Goal: Task Accomplishment & Management: Manage account settings

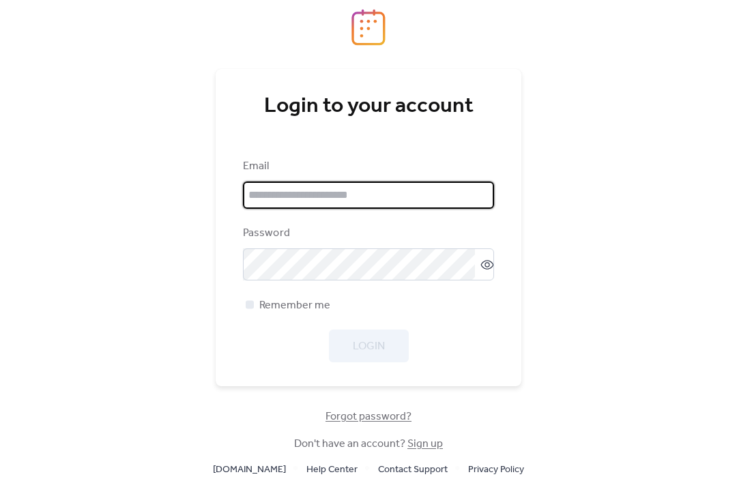
click at [474, 205] on input "email" at bounding box center [368, 195] width 251 height 27
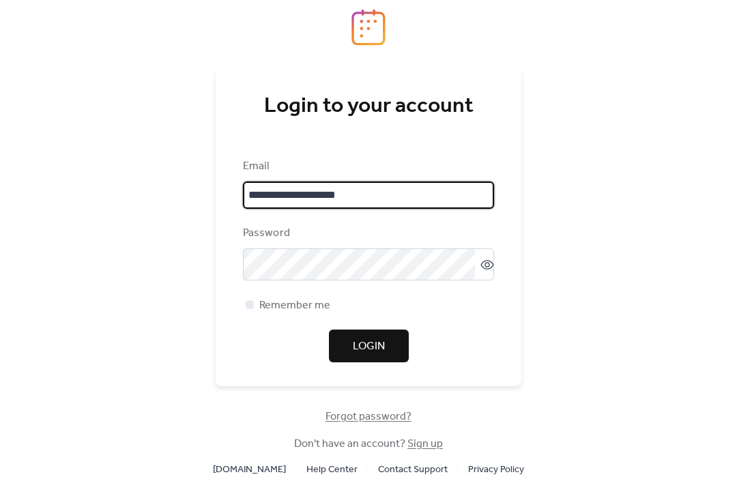
type input "**********"
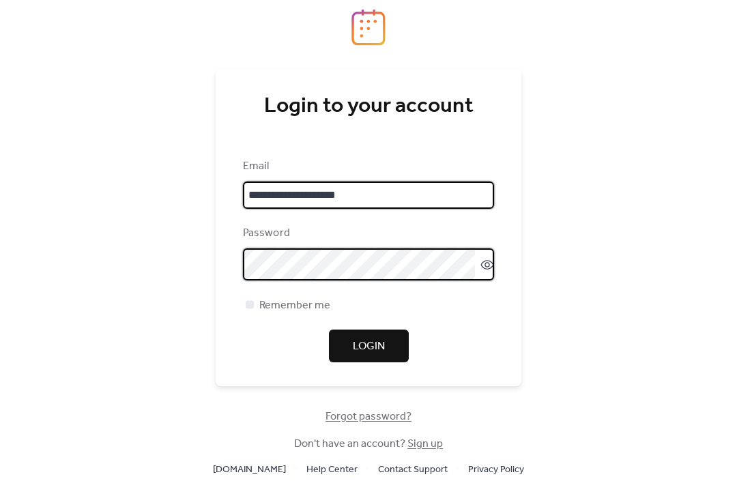
click at [368, 359] on button "Login" at bounding box center [369, 346] width 80 height 33
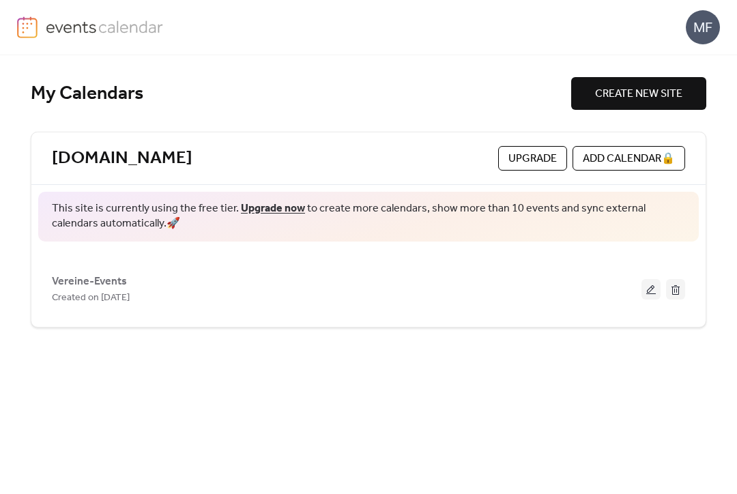
click at [653, 289] on button at bounding box center [650, 289] width 19 height 20
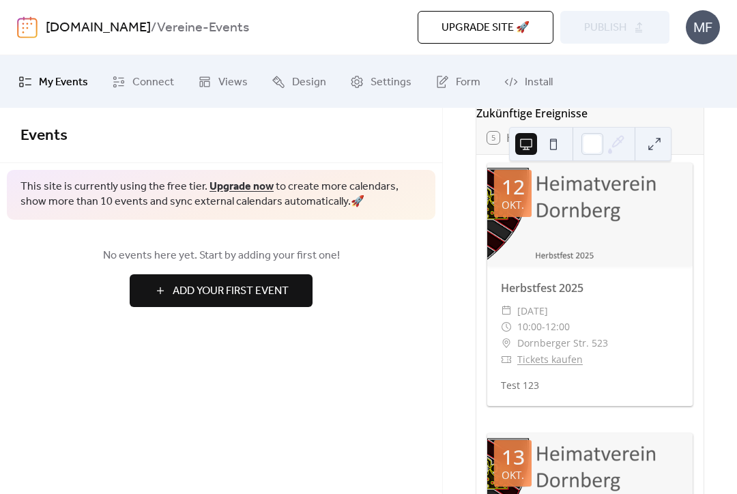
scroll to position [75, 0]
click at [663, 336] on div "​ 10:00 - 12:00" at bounding box center [590, 327] width 178 height 16
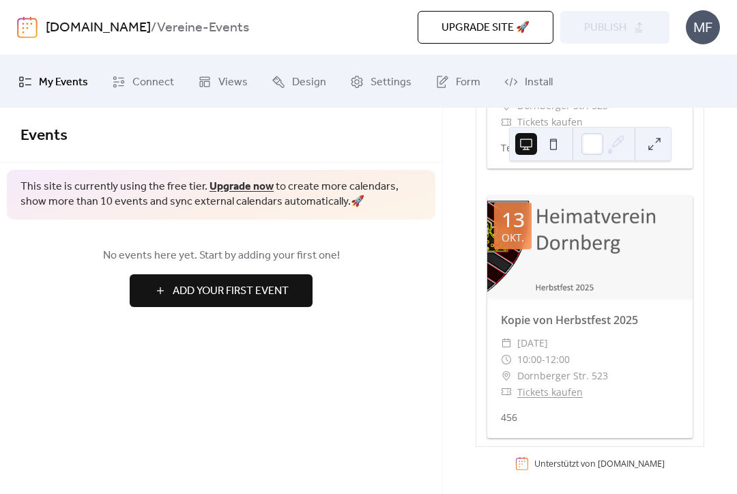
scroll to position [310, 0]
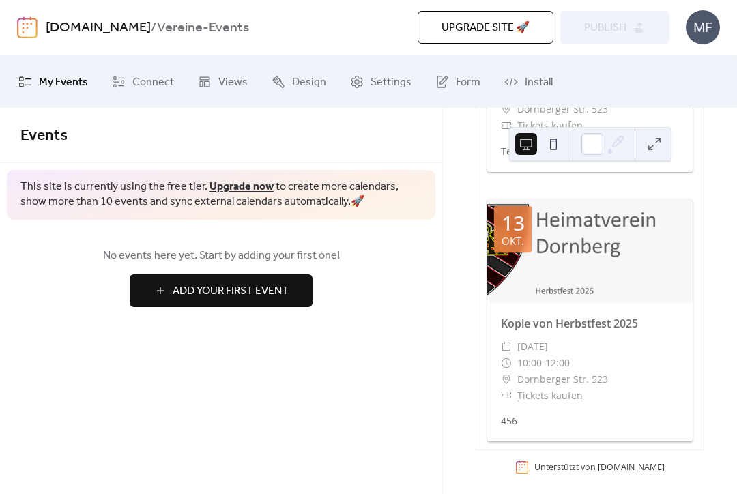
click at [620, 250] on div at bounding box center [589, 250] width 205 height 103
click at [557, 143] on button at bounding box center [553, 144] width 22 height 22
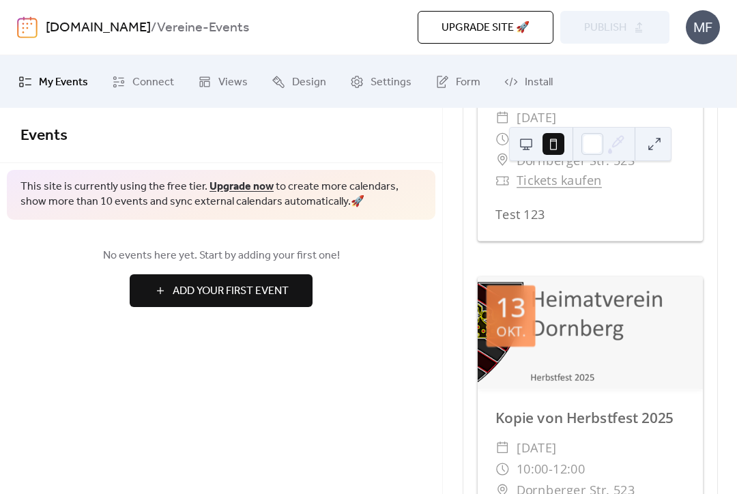
click at [515, 154] on div at bounding box center [539, 144] width 49 height 33
click at [525, 150] on button at bounding box center [526, 144] width 22 height 22
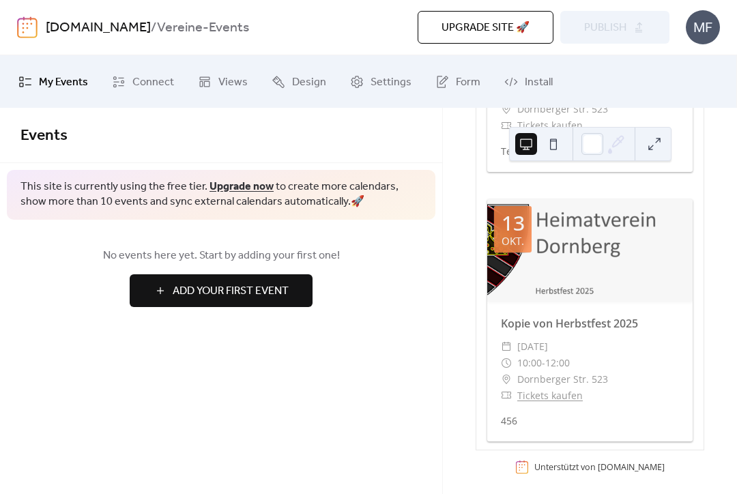
click at [44, 89] on span "My Events" at bounding box center [63, 82] width 49 height 21
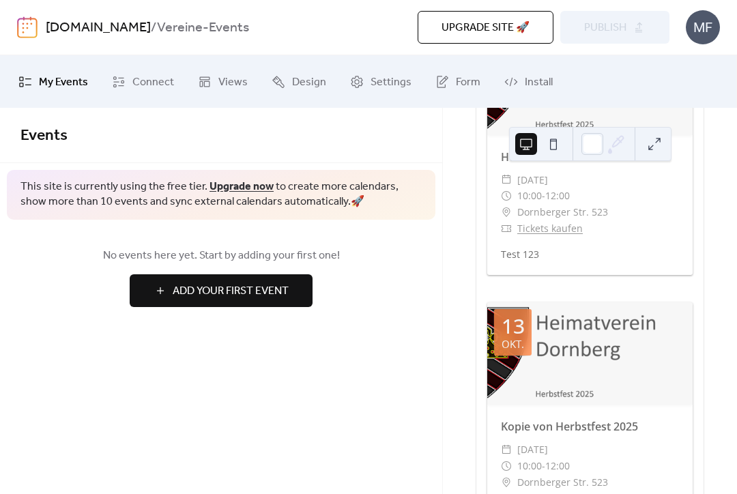
scroll to position [207, 0]
click at [377, 86] on span "Settings" at bounding box center [391, 82] width 41 height 21
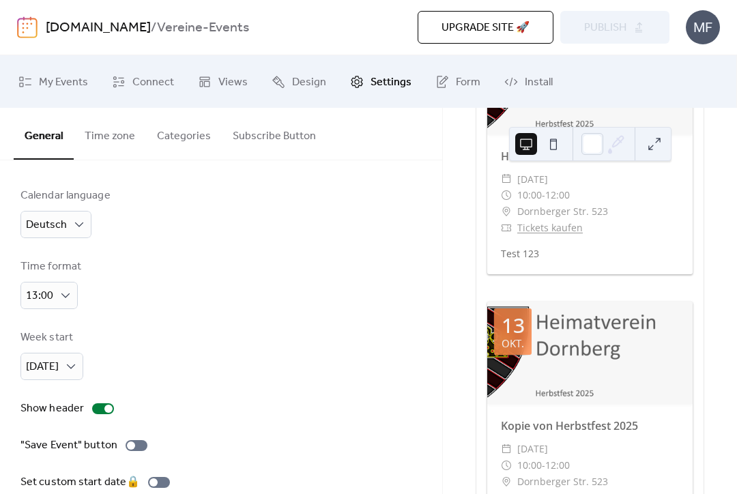
click at [110, 132] on button "Time zone" at bounding box center [110, 133] width 72 height 50
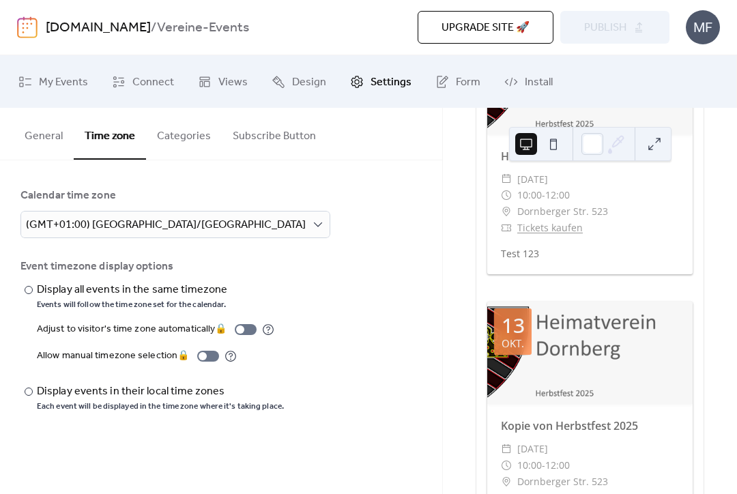
click at [177, 135] on button "Categories" at bounding box center [184, 133] width 76 height 50
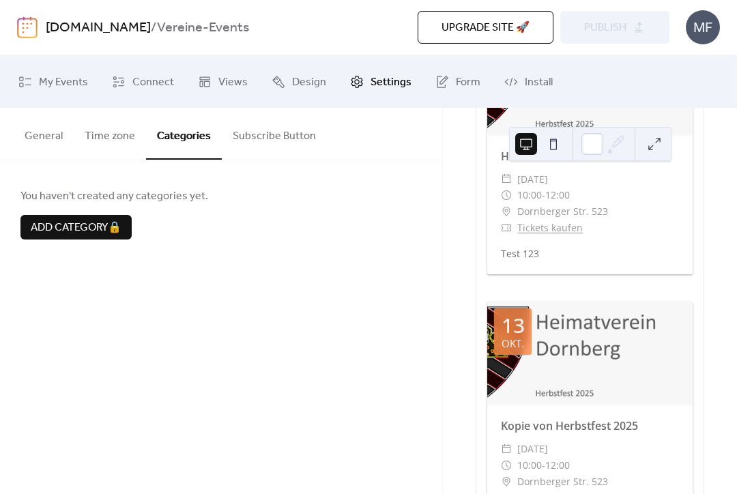
click at [235, 114] on button "Subscribe Button" at bounding box center [274, 133] width 105 height 50
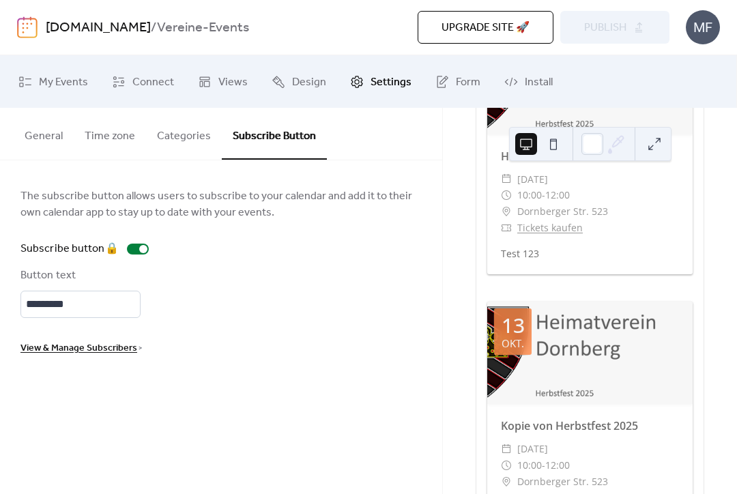
click at [648, 373] on div at bounding box center [589, 353] width 205 height 103
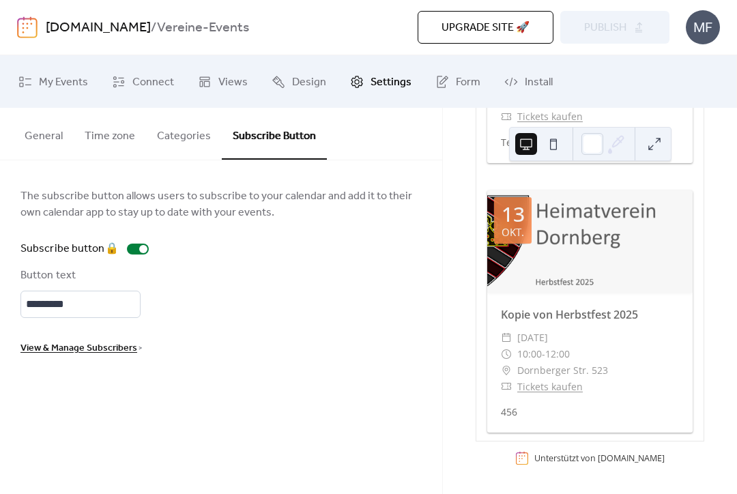
scroll to position [323, 0]
click at [662, 368] on div "​ Dornberger Str. 523" at bounding box center [590, 370] width 178 height 16
click at [633, 267] on div at bounding box center [589, 241] width 205 height 103
click at [595, 235] on div at bounding box center [589, 241] width 205 height 103
click at [547, 232] on div at bounding box center [589, 241] width 205 height 103
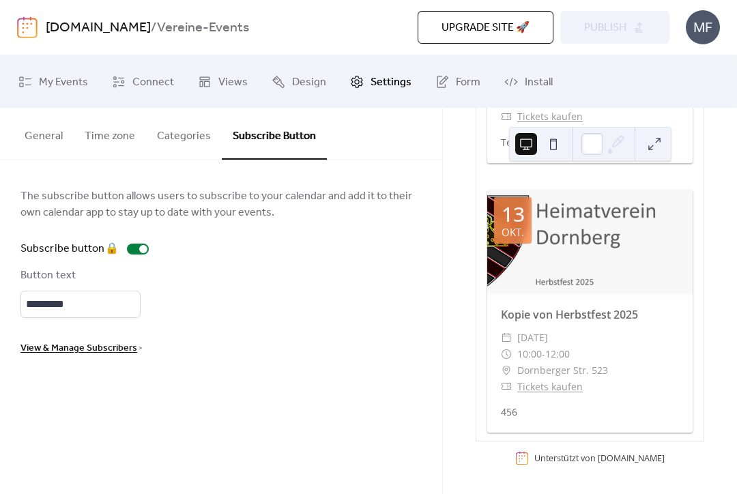
click at [542, 277] on div at bounding box center [589, 241] width 205 height 103
click at [579, 292] on div at bounding box center [589, 241] width 205 height 103
click at [566, 369] on span "Dornberger Str. 523" at bounding box center [562, 370] width 91 height 16
click at [565, 369] on span "Dornberger Str. 523" at bounding box center [562, 370] width 91 height 16
click at [551, 386] on link "Tickets kaufen" at bounding box center [550, 386] width 66 height 13
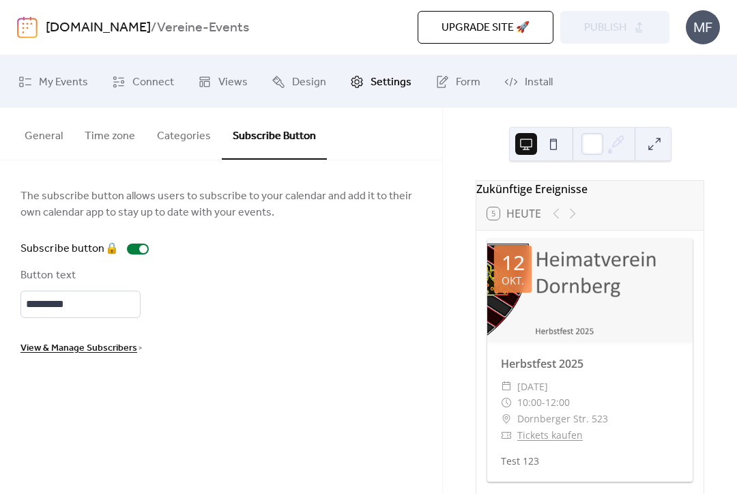
scroll to position [0, 0]
click at [457, 79] on span "Form" at bounding box center [468, 82] width 25 height 21
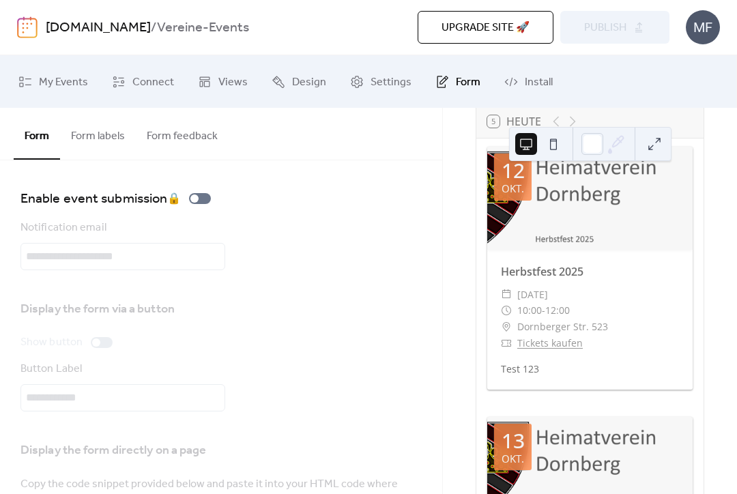
scroll to position [98, 0]
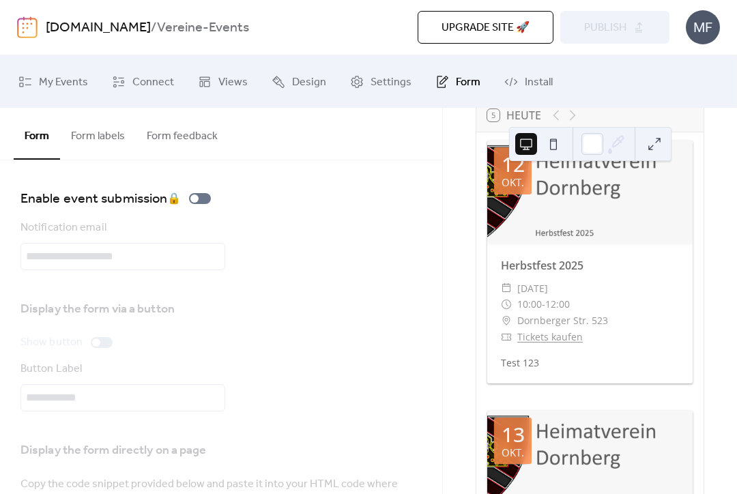
click at [643, 235] on div at bounding box center [589, 192] width 205 height 103
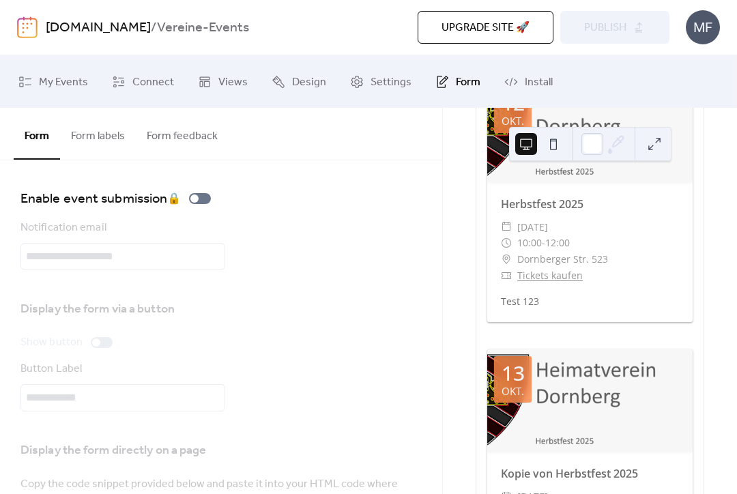
click at [659, 134] on button at bounding box center [654, 144] width 22 height 22
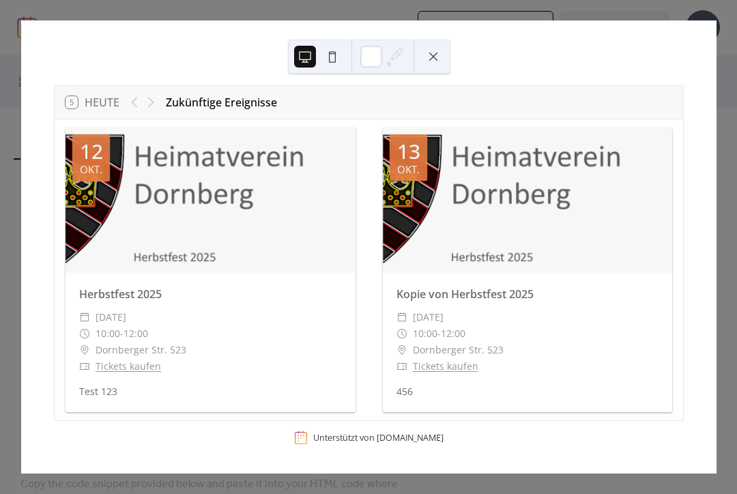
scroll to position [5, 0]
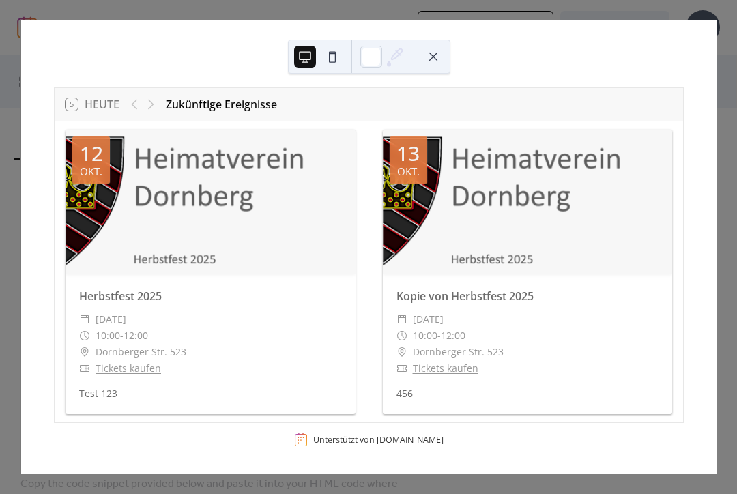
click at [630, 306] on div "Kopie von Herbstfest 2025 ​ [DATE] ​ 10:00 - 12:00 ​ Dornberger Str. 523 ​ Tick…" at bounding box center [528, 344] width 290 height 140
click at [634, 300] on div "Kopie von Herbstfest 2025" at bounding box center [528, 296] width 290 height 16
click at [622, 325] on div "​ [DATE]" at bounding box center [527, 319] width 263 height 16
click at [368, 57] on div at bounding box center [371, 57] width 22 height 22
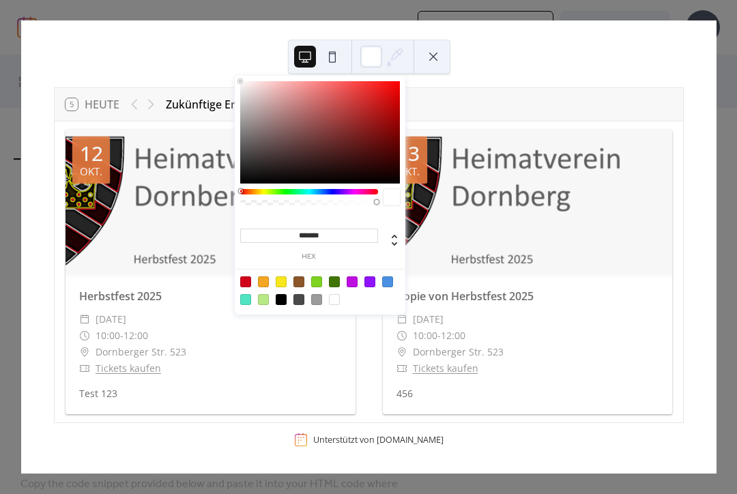
click at [545, 69] on div "5 [DATE] Zukünftige Ereignisse [DATE] Herbstfest 2025 ​ [DATE] ​ 10:00 - 12:00 …" at bounding box center [368, 246] width 695 height 453
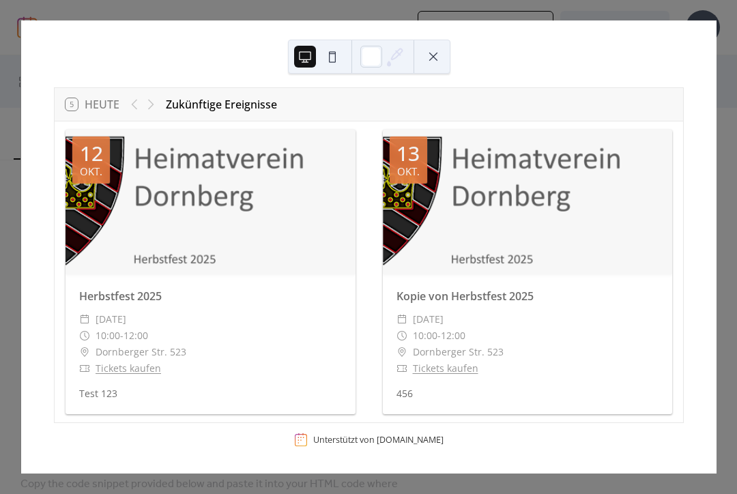
click at [437, 63] on button at bounding box center [433, 57] width 22 height 22
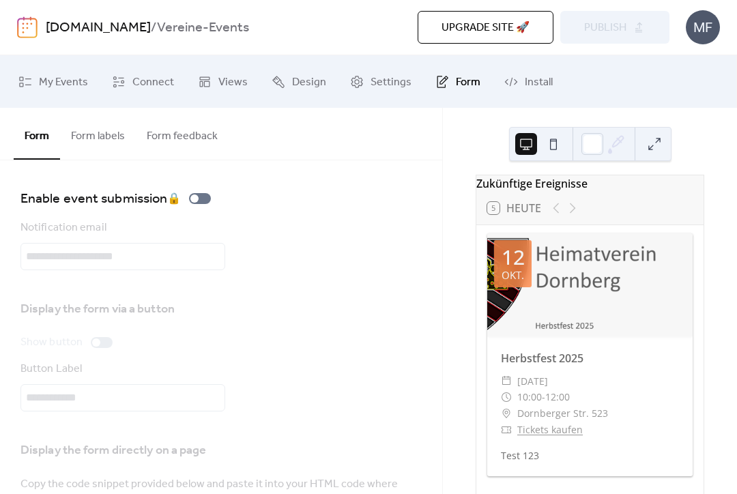
click at [138, 84] on span "Connect" at bounding box center [153, 82] width 42 height 21
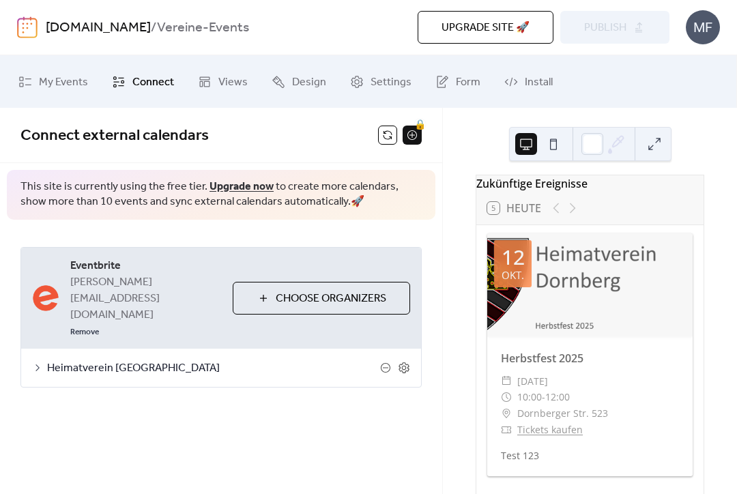
click at [213, 78] on link "Views" at bounding box center [223, 82] width 70 height 42
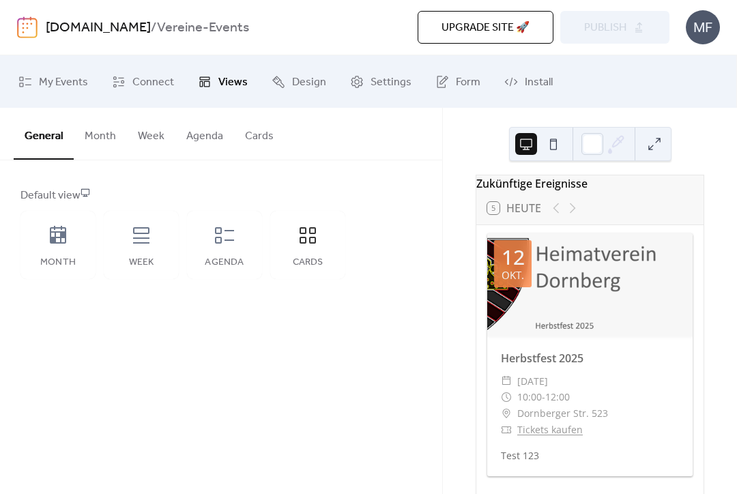
click at [295, 87] on span "Design" at bounding box center [309, 82] width 34 height 21
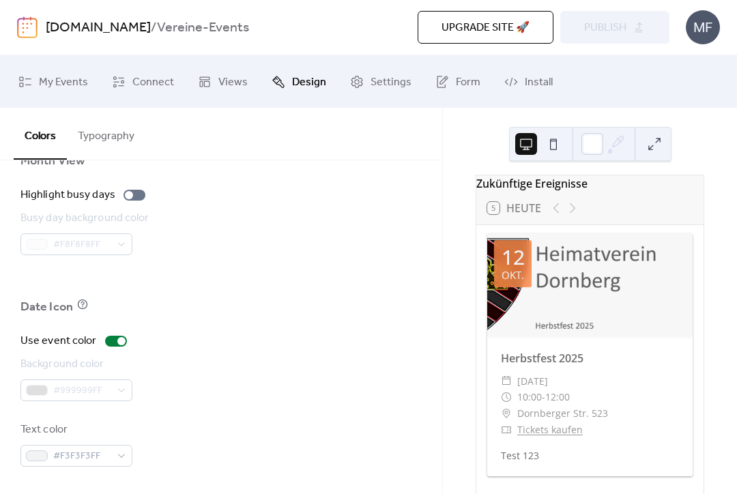
scroll to position [989, 0]
click at [391, 91] on span "Settings" at bounding box center [391, 82] width 41 height 21
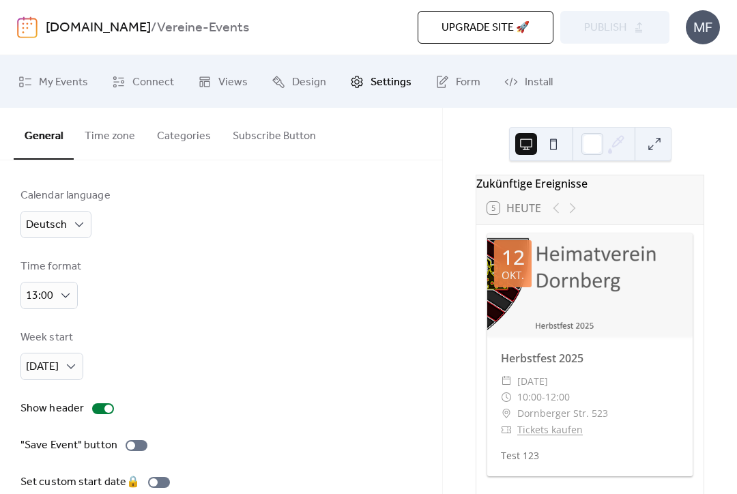
click at [117, 145] on button "Time zone" at bounding box center [110, 133] width 72 height 50
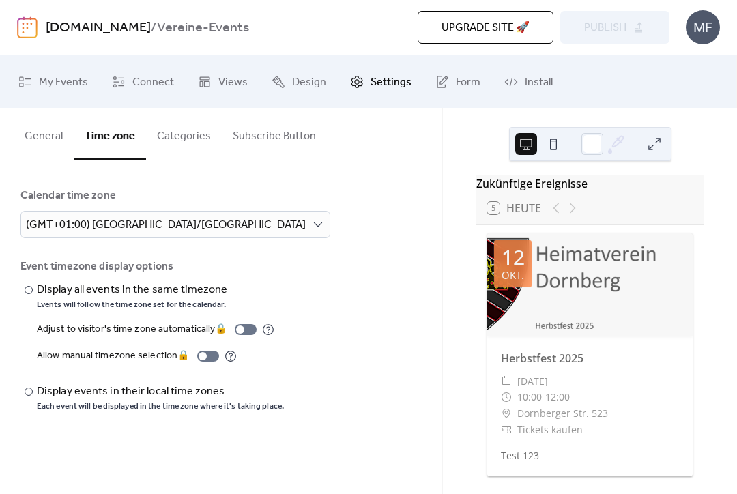
click at [171, 133] on button "Categories" at bounding box center [184, 133] width 76 height 50
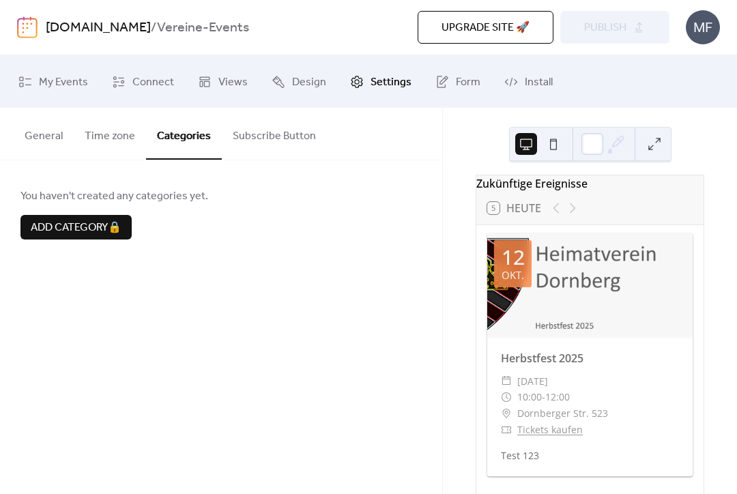
click at [256, 128] on button "Subscribe Button" at bounding box center [274, 133] width 105 height 50
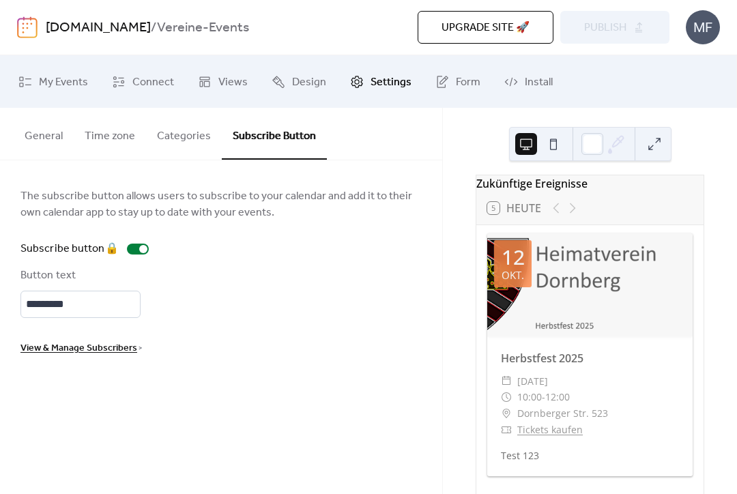
click at [42, 132] on button "General" at bounding box center [44, 133] width 60 height 50
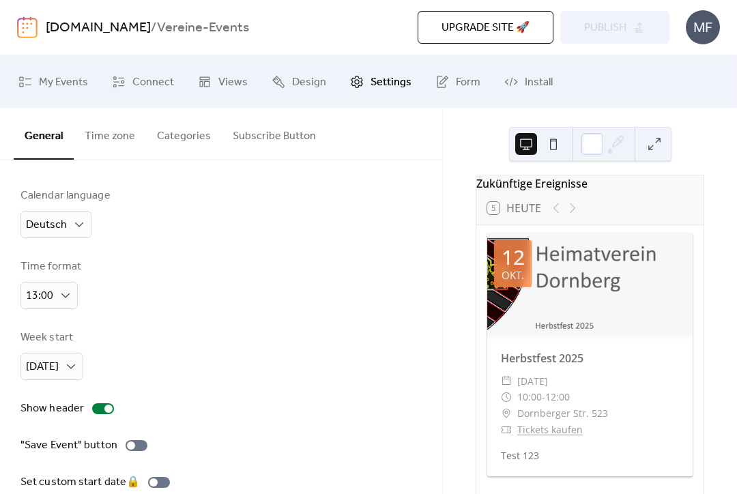
click at [457, 95] on link "Form" at bounding box center [458, 82] width 66 height 42
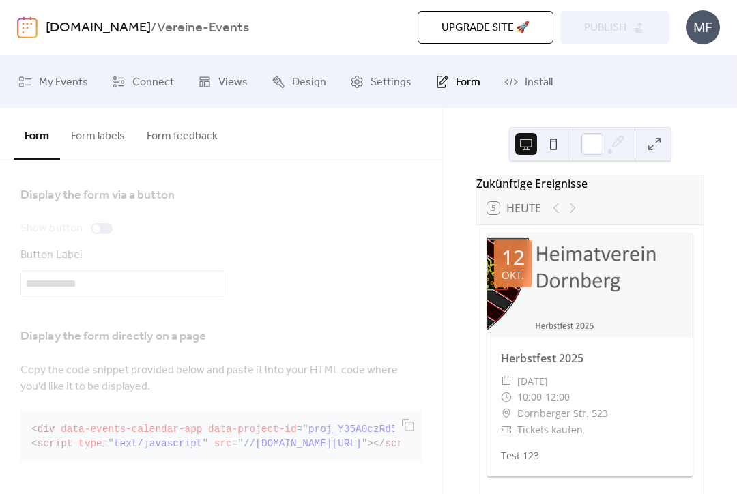
scroll to position [121, 0]
click at [104, 137] on button "Form labels" at bounding box center [98, 133] width 76 height 50
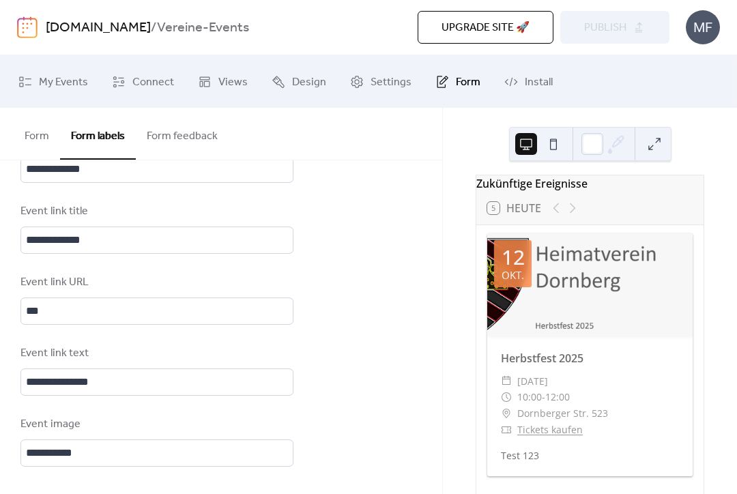
scroll to position [989, 0]
click at [171, 147] on button "Form feedback" at bounding box center [182, 133] width 93 height 50
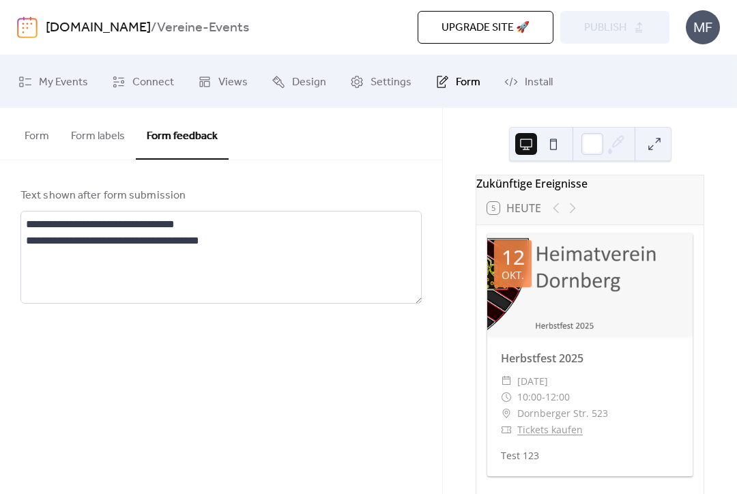
click at [530, 82] on span "Install" at bounding box center [539, 82] width 28 height 21
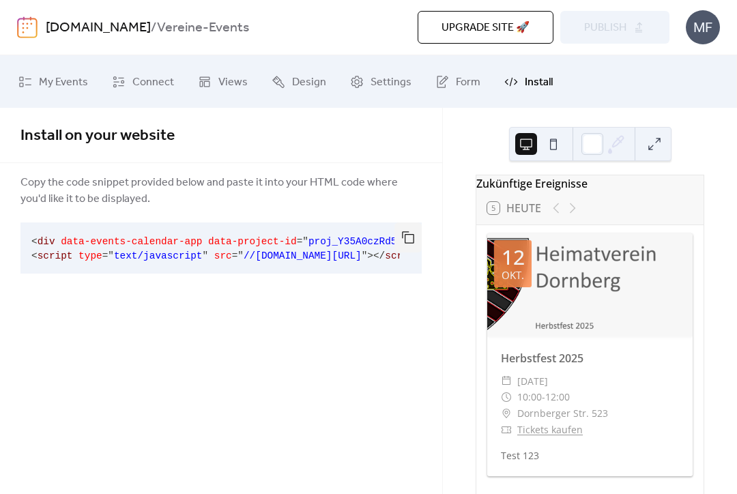
click at [30, 98] on link "My Events" at bounding box center [53, 82] width 90 height 42
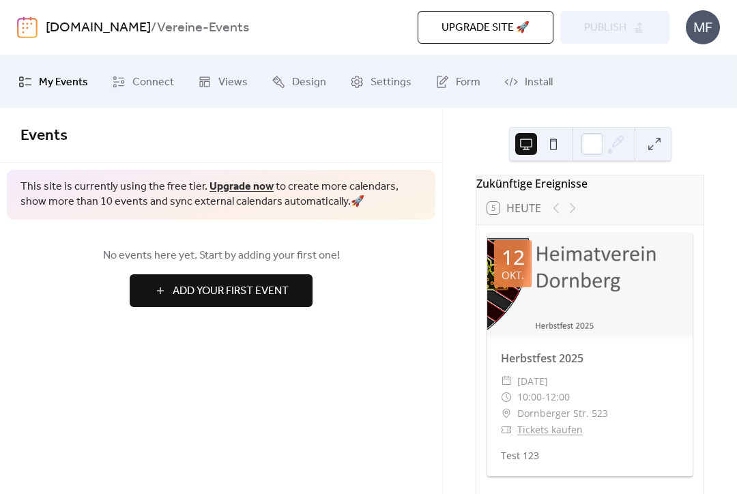
scroll to position [75, 0]
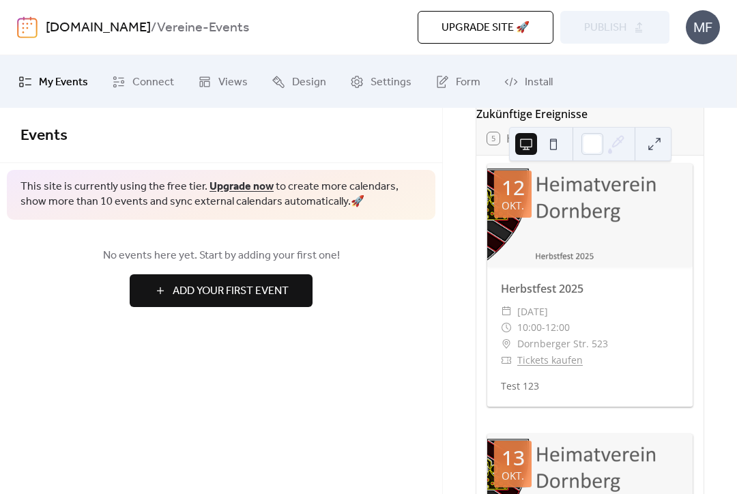
click at [656, 267] on div at bounding box center [589, 215] width 205 height 103
click at [650, 332] on div "​ 10:00 - 12:00" at bounding box center [590, 327] width 178 height 16
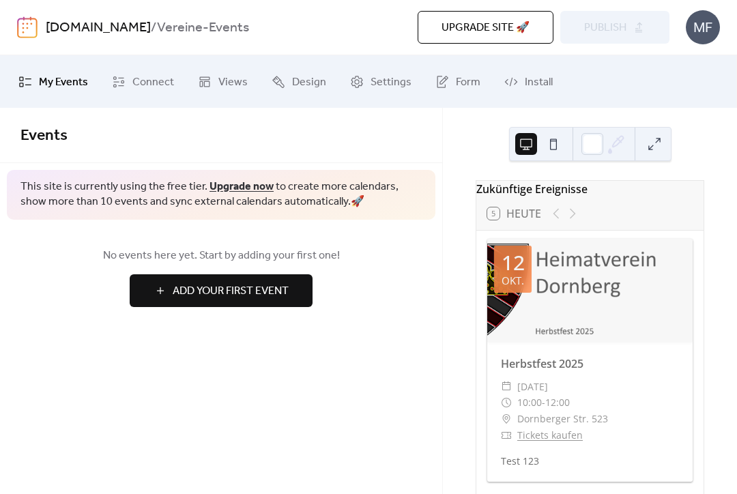
scroll to position [0, 0]
click at [698, 23] on div "MF" at bounding box center [703, 27] width 34 height 34
click at [710, 182] on div "Zukünftige Ereignisse 5 [DATE] [DATE] Herbstfest 2025 ​ [DATE] ​ 10:00 - 12:00 …" at bounding box center [590, 485] width 250 height 611
click at [29, 30] on img at bounding box center [27, 27] width 20 height 22
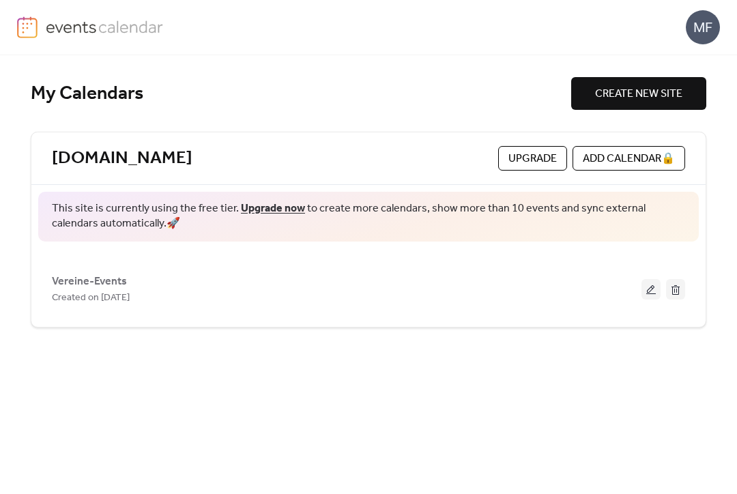
click at [570, 298] on div "Created on [DATE]" at bounding box center [347, 297] width 590 height 16
click at [88, 285] on span "Vereine-Events" at bounding box center [89, 282] width 75 height 16
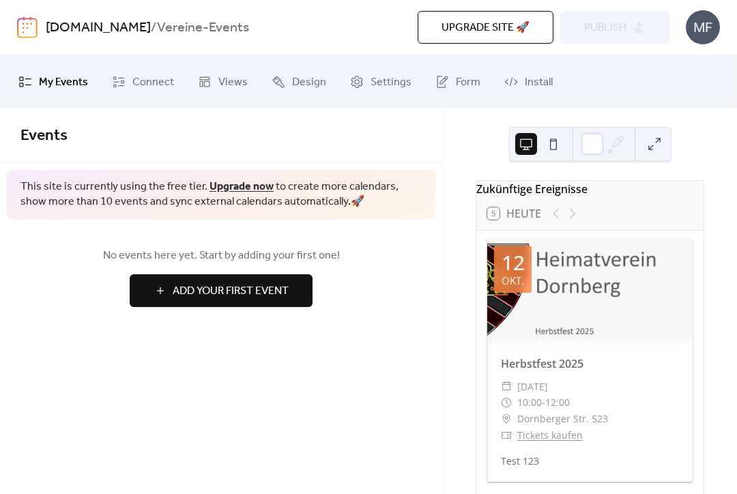
click at [384, 77] on span "Settings" at bounding box center [391, 82] width 41 height 21
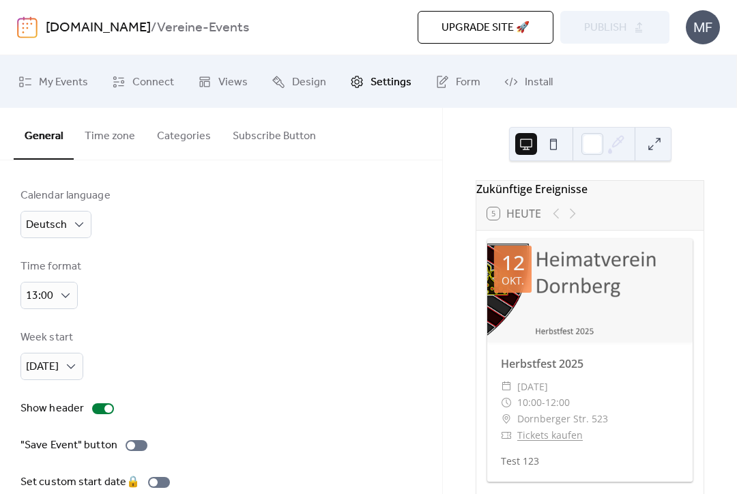
click at [643, 355] on div "Herbstfest 2025 ​ [DATE] ​ 10:00 - 12:00 ​ Dornberger Str. 523 ​ Tickets kaufen…" at bounding box center [589, 412] width 205 height 140
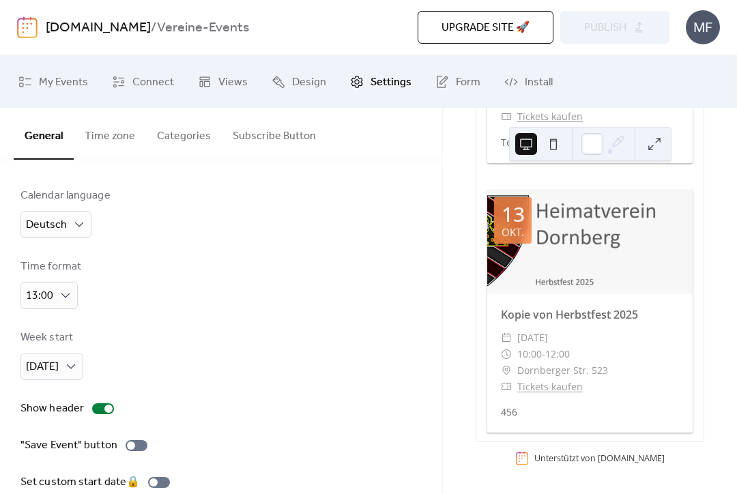
scroll to position [323, 0]
click at [664, 349] on div "​ 10:00 - 12:00" at bounding box center [590, 354] width 178 height 16
click at [661, 360] on div "​ 10:00 - 12:00" at bounding box center [590, 354] width 178 height 16
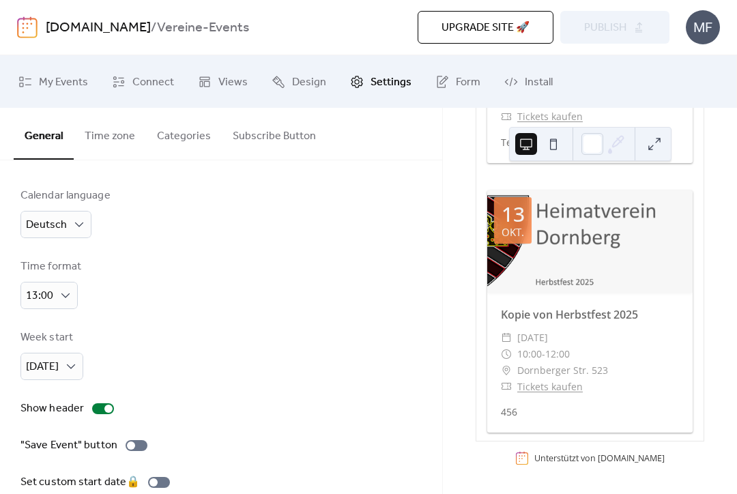
click at [648, 393] on div "​ Tickets kaufen" at bounding box center [590, 387] width 178 height 16
click at [654, 389] on div "​ Tickets kaufen" at bounding box center [590, 387] width 178 height 16
click at [653, 389] on div "​ Tickets kaufen" at bounding box center [590, 387] width 178 height 16
click at [652, 379] on div "​ Tickets kaufen" at bounding box center [590, 387] width 178 height 16
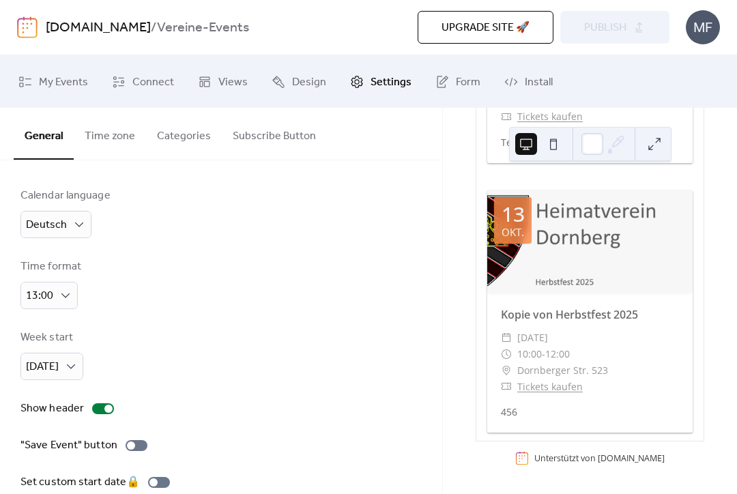
click at [652, 379] on div "​ Tickets kaufen" at bounding box center [590, 387] width 178 height 16
click at [654, 368] on div "​ Dornberger Str. 523" at bounding box center [590, 370] width 178 height 16
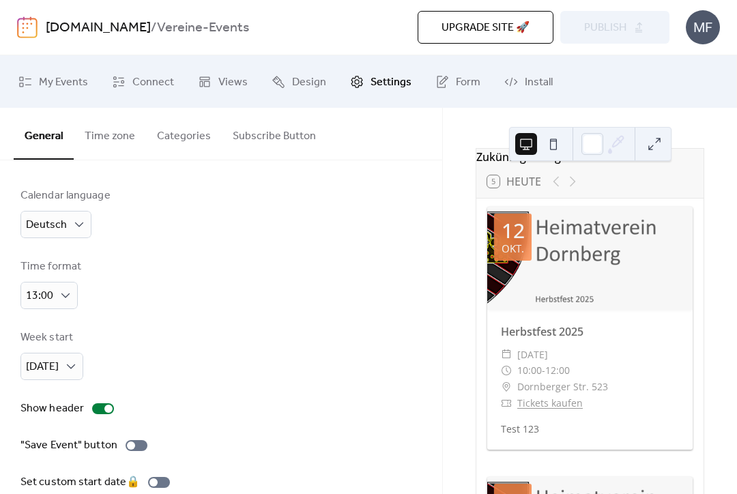
scroll to position [31, 0]
click at [518, 240] on div "12" at bounding box center [513, 231] width 23 height 20
click at [563, 298] on div at bounding box center [589, 258] width 205 height 103
click at [607, 233] on div at bounding box center [589, 258] width 205 height 103
click at [526, 243] on div "[DATE]" at bounding box center [513, 237] width 38 height 47
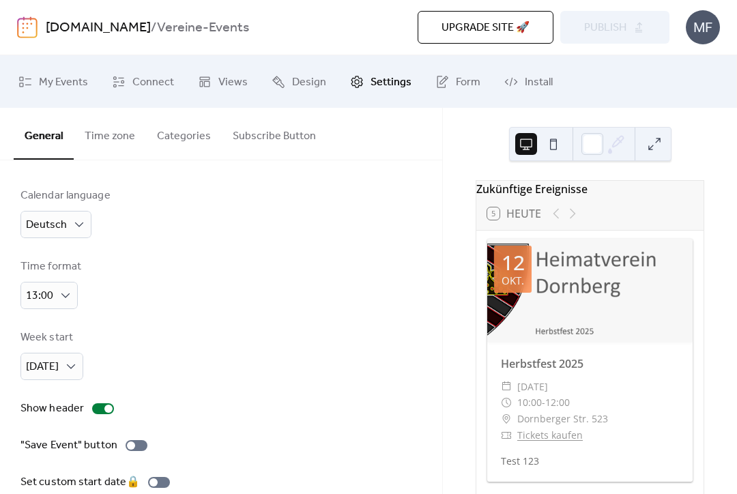
scroll to position [0, 0]
click at [113, 143] on button "Time zone" at bounding box center [110, 133] width 72 height 50
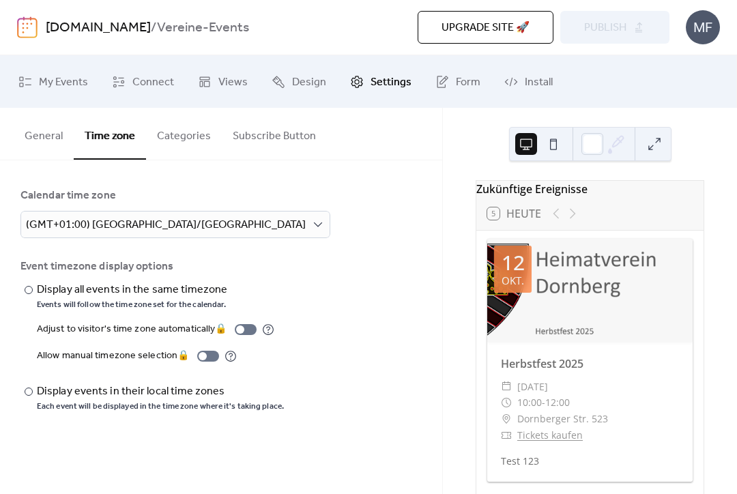
click at [139, 88] on span "Connect" at bounding box center [153, 82] width 42 height 21
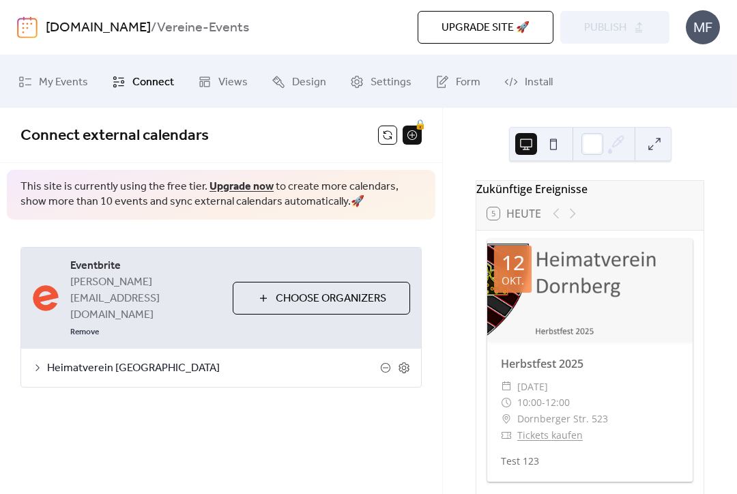
click at [322, 360] on span "Heimatverein [GEOGRAPHIC_DATA]" at bounding box center [213, 368] width 333 height 16
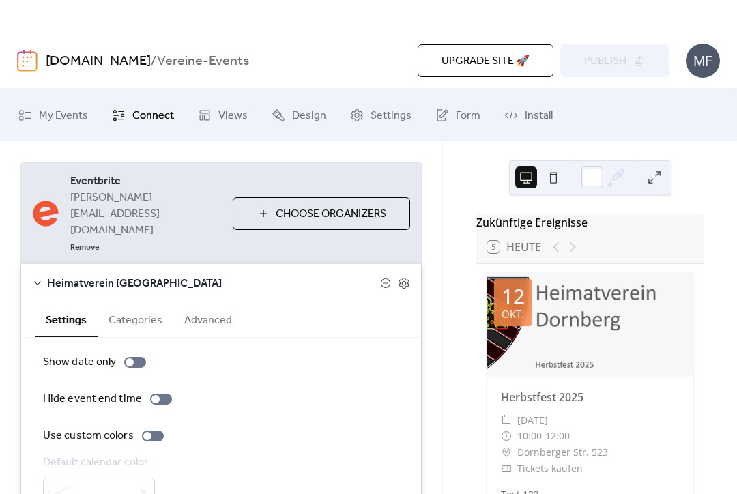
scroll to position [117, 0]
